Goal: Obtain resource: Download file/media

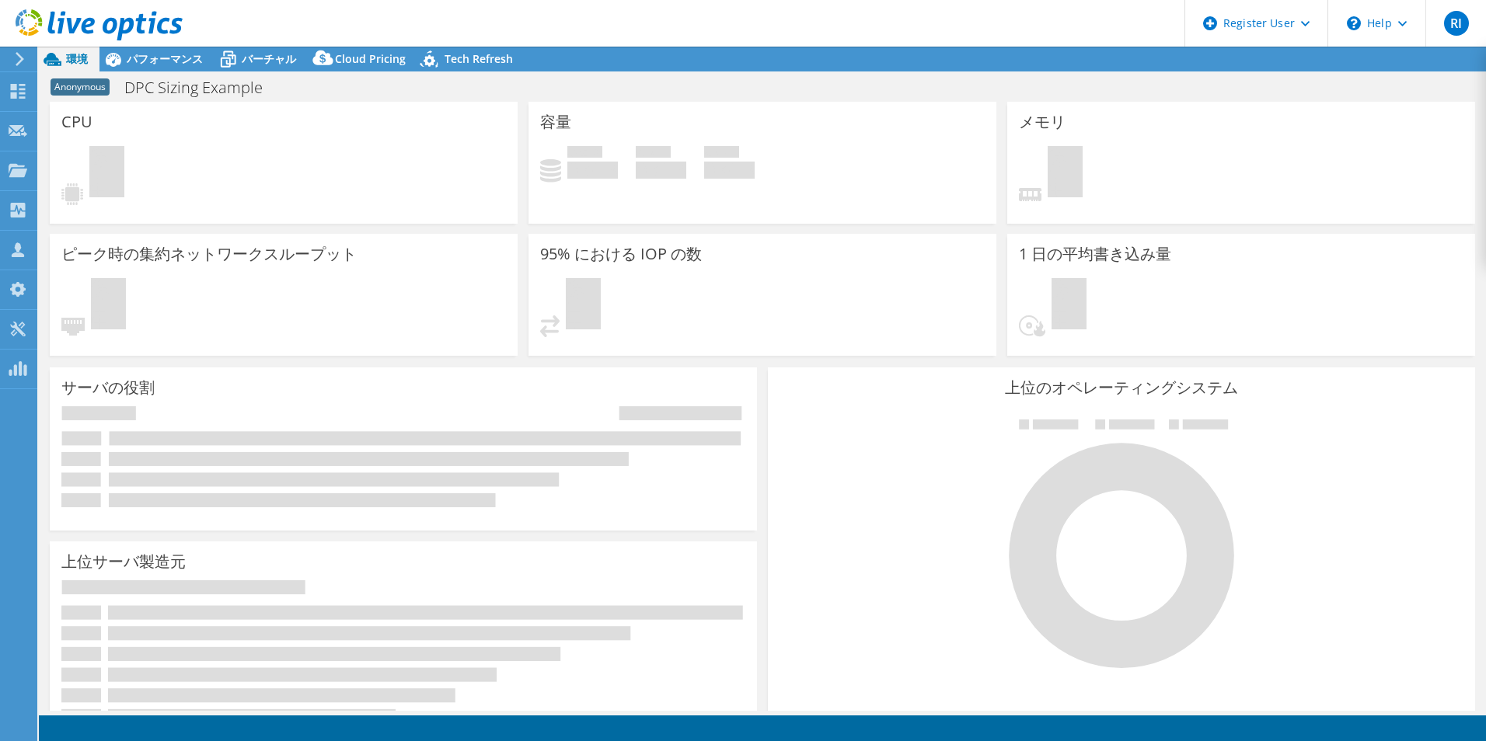
select select "[GEOGRAPHIC_DATA]"
select select "JPY"
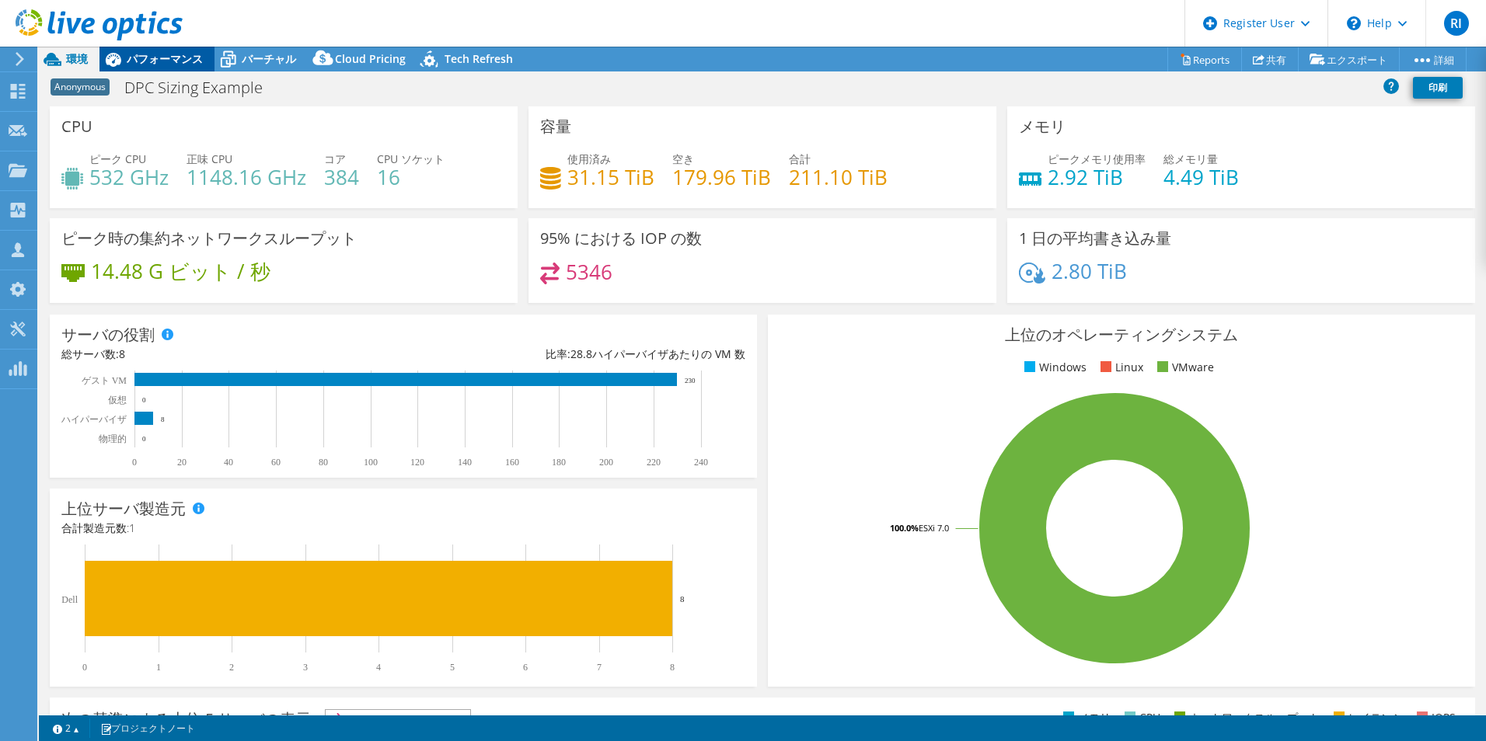
click at [172, 64] on span "パフォーマンス" at bounding box center [165, 58] width 76 height 15
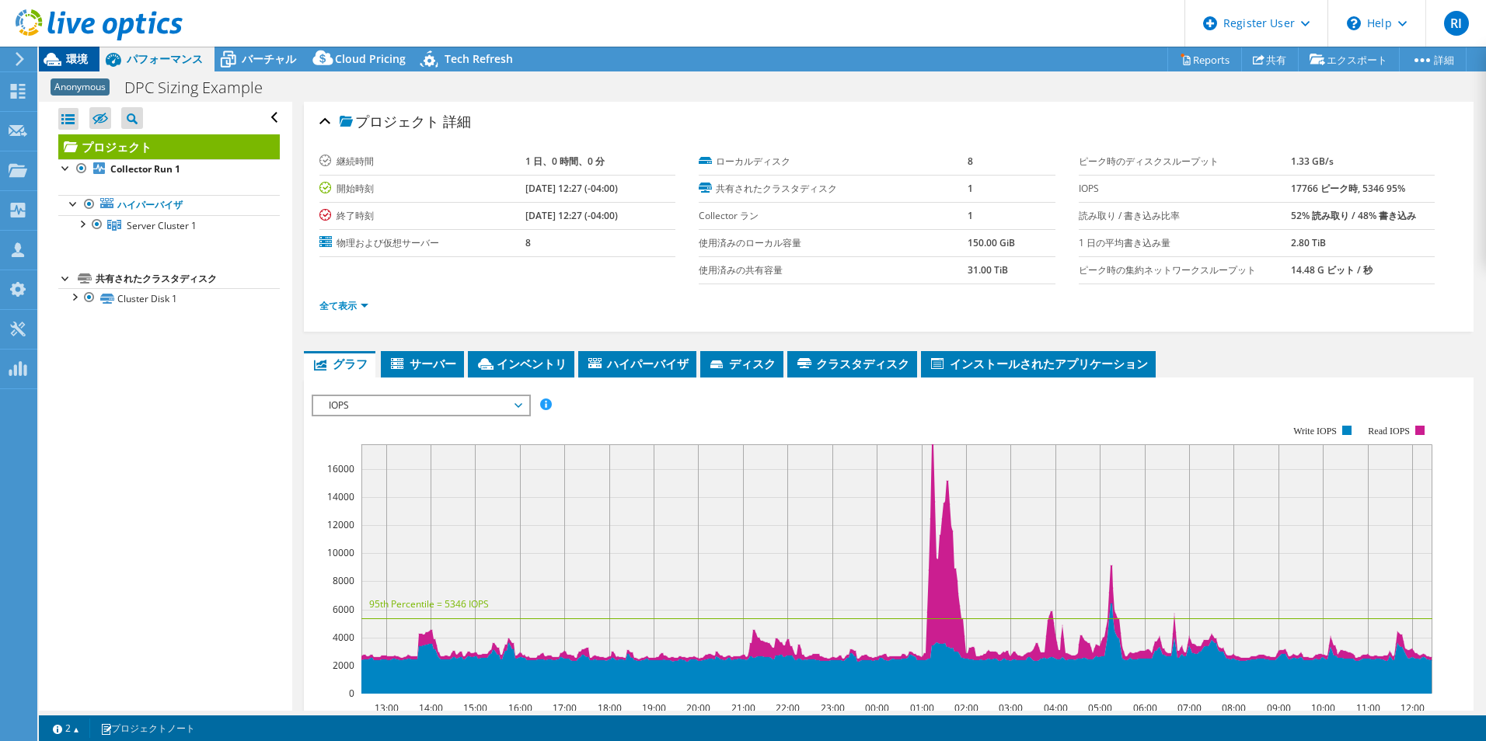
click at [84, 59] on span "環境" at bounding box center [77, 58] width 22 height 15
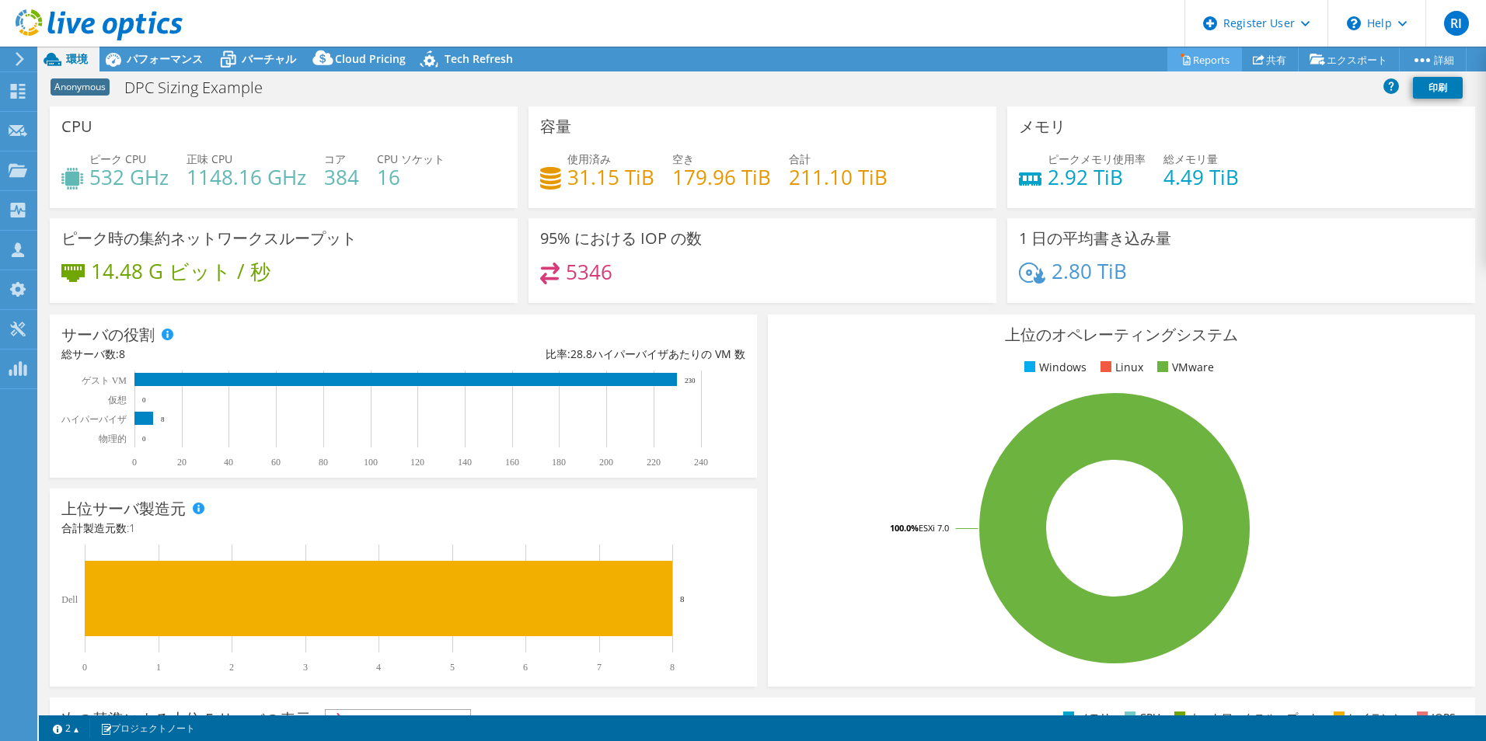
click at [1215, 56] on link "Reports" at bounding box center [1204, 59] width 75 height 24
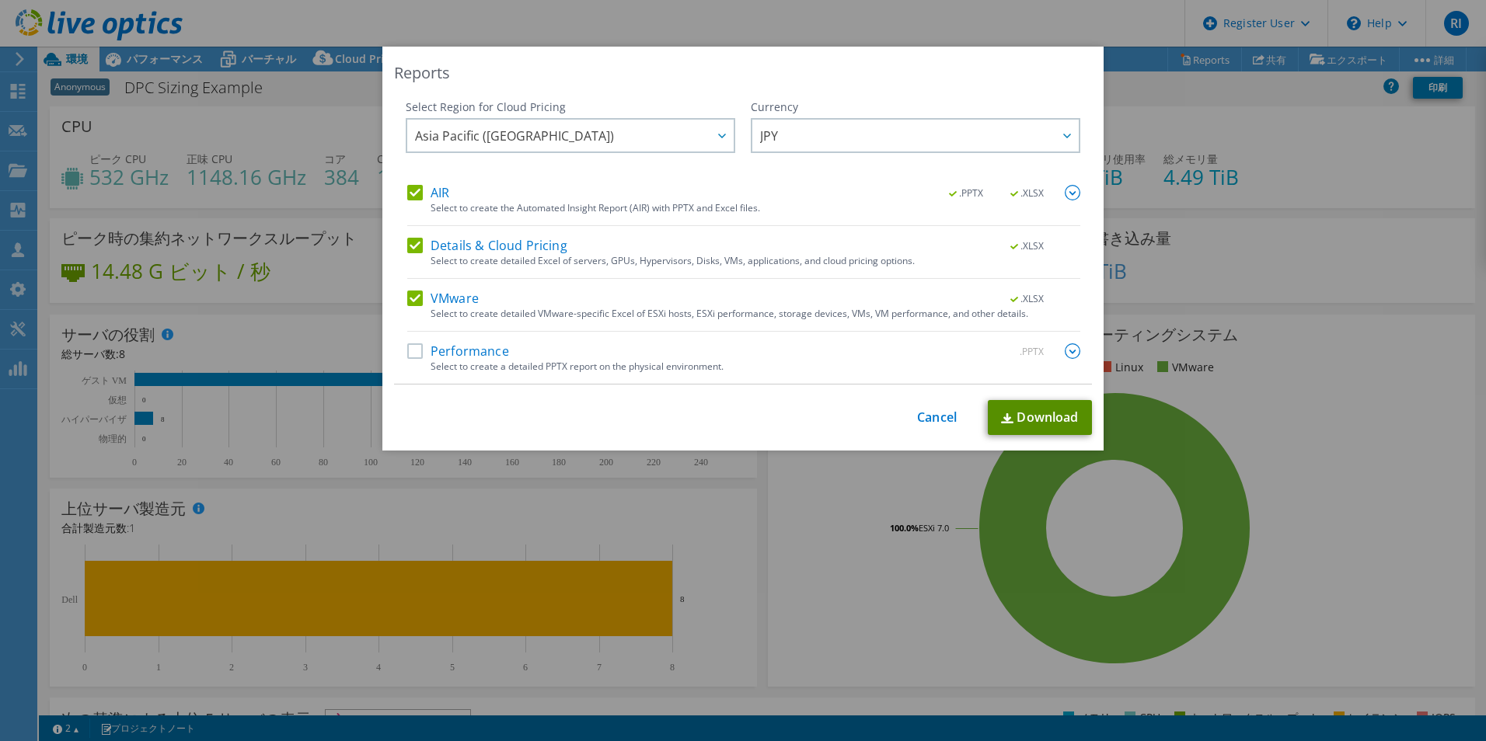
click at [1020, 423] on link "Download" at bounding box center [1040, 417] width 104 height 35
click at [930, 423] on link "Cancel" at bounding box center [937, 417] width 40 height 15
